Goal: Information Seeking & Learning: Learn about a topic

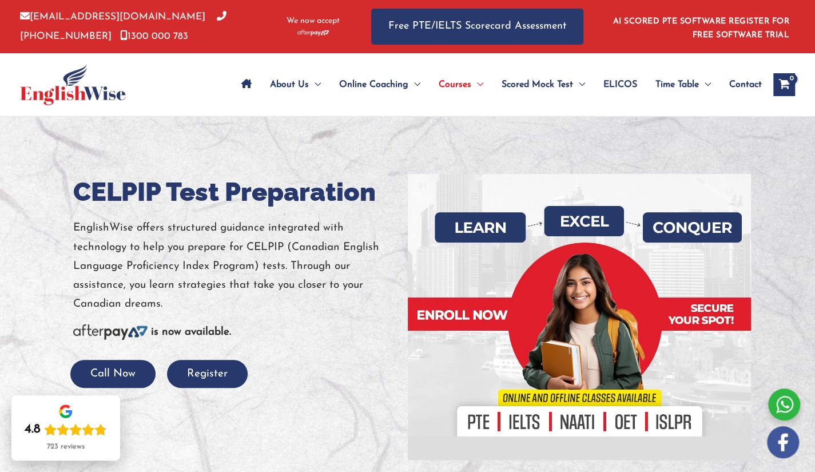
drag, startPoint x: 137, startPoint y: 98, endPoint x: 159, endPoint y: 157, distance: 63.0
click at [137, 98] on div at bounding box center [99, 84] width 159 height 63
click at [178, 194] on h1 "CELPIP Test Preparation" at bounding box center [236, 192] width 326 height 36
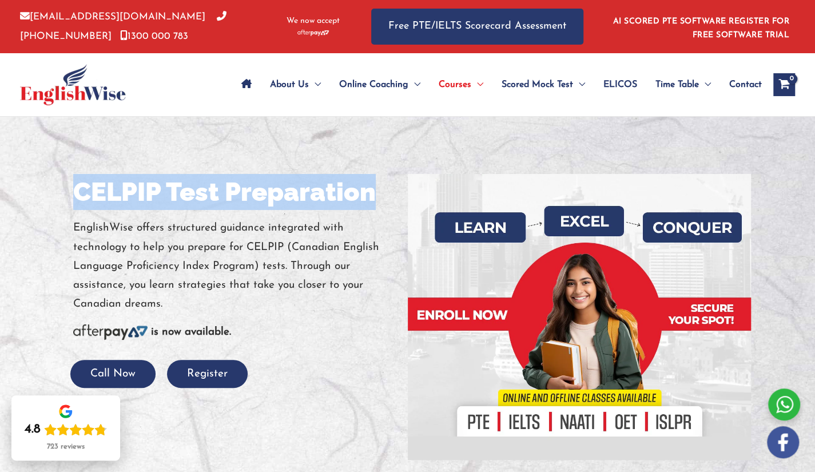
click at [178, 194] on h1 "CELPIP Test Preparation" at bounding box center [236, 192] width 326 height 36
click at [179, 194] on h1 "CELPIP Test Preparation" at bounding box center [236, 192] width 326 height 36
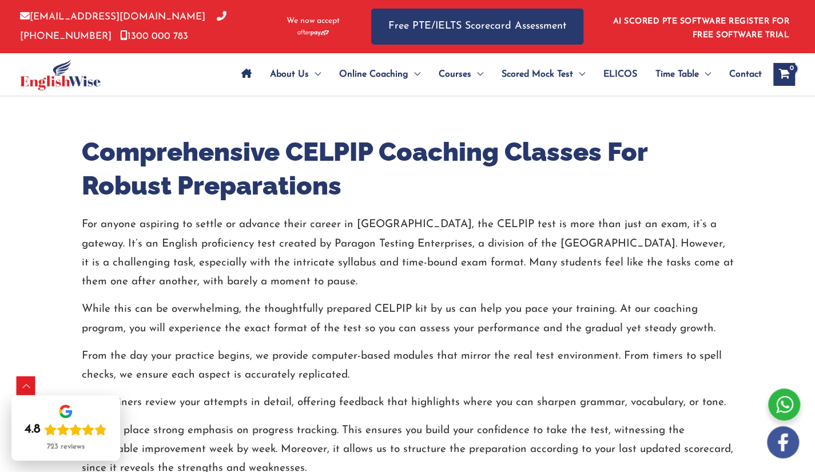
scroll to position [825, 0]
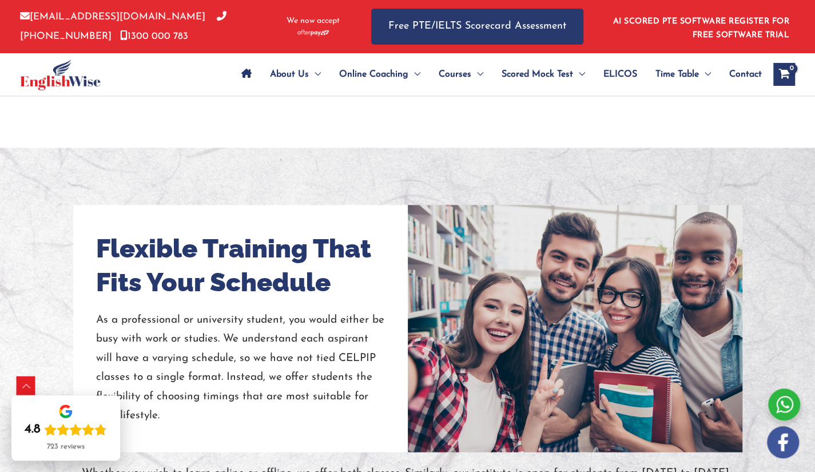
click at [639, 242] on div at bounding box center [575, 328] width 334 height 247
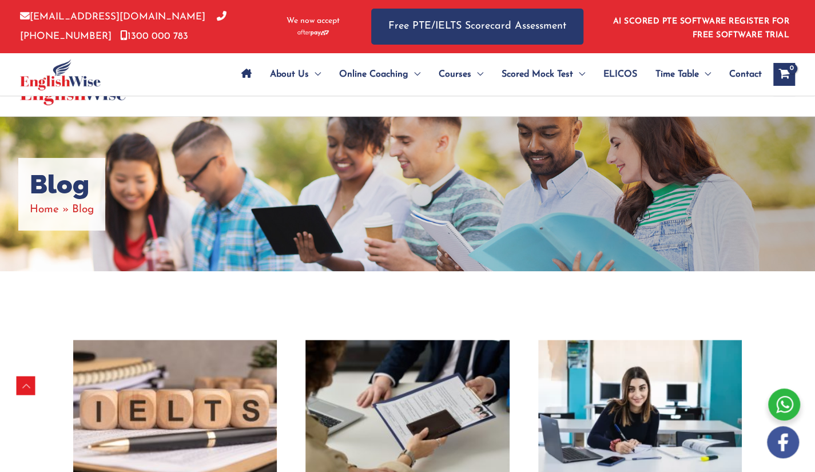
scroll to position [288, 0]
